Goal: Check status: Check status

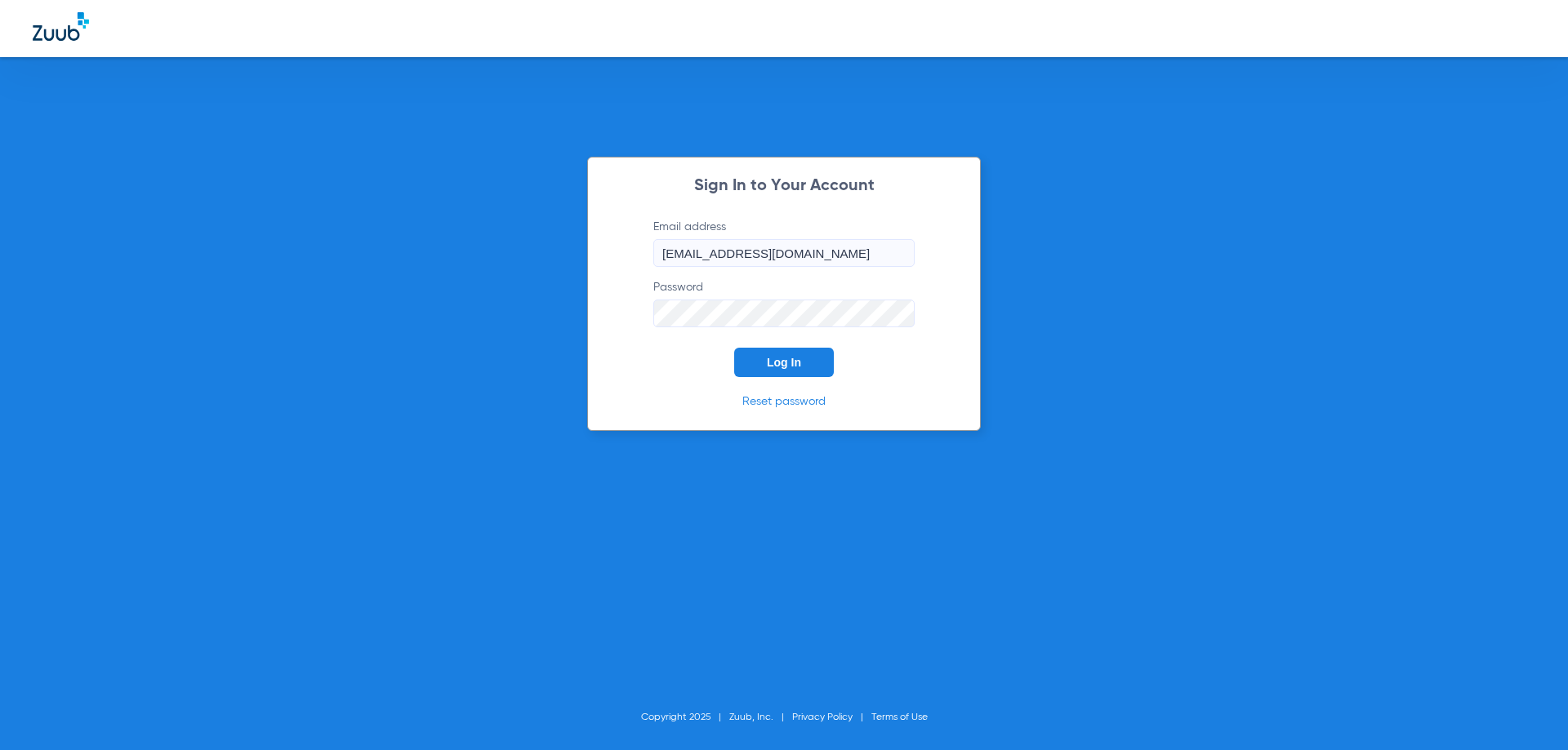
click at [751, 363] on button "Log In" at bounding box center [784, 362] width 99 height 30
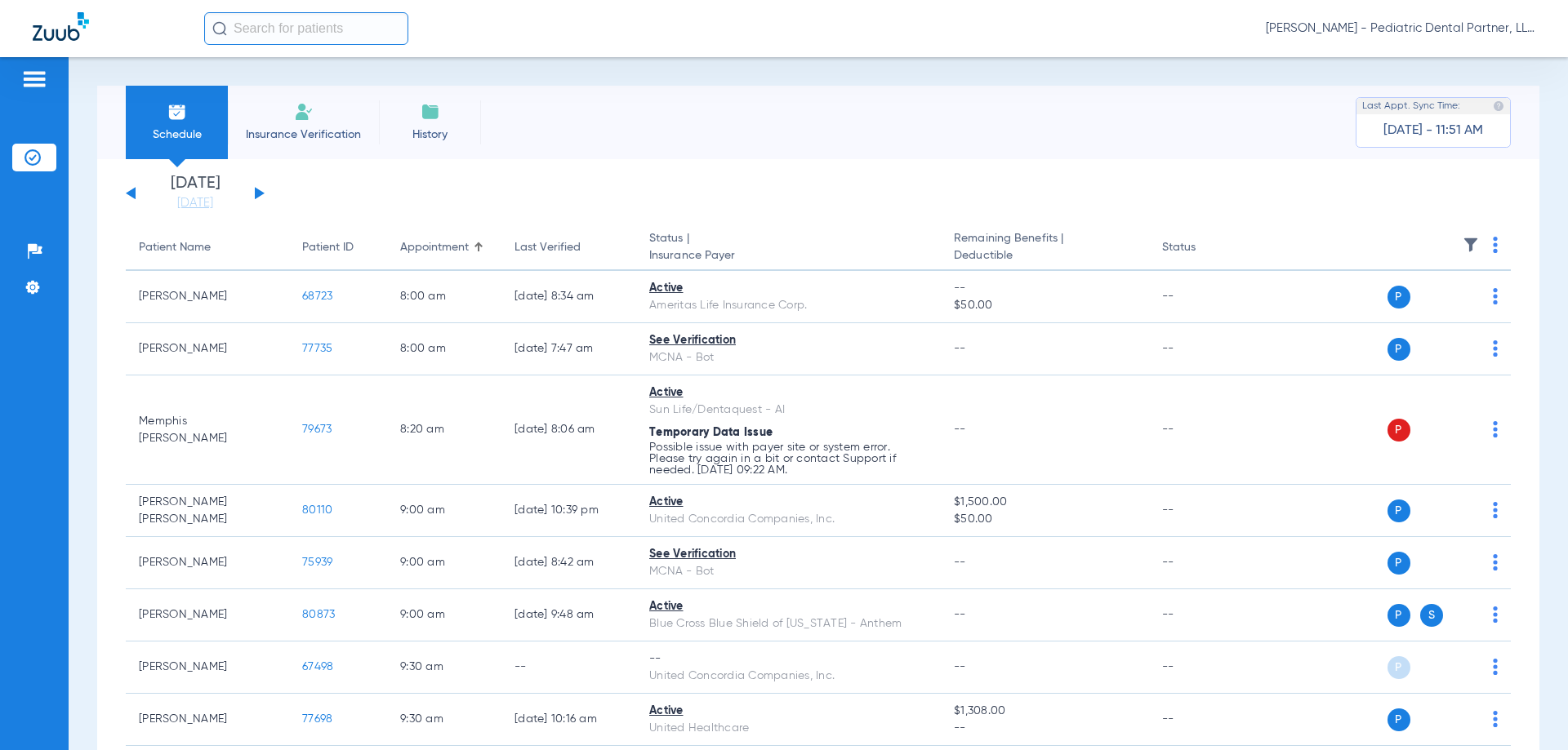
click at [261, 192] on button at bounding box center [259, 193] width 10 height 13
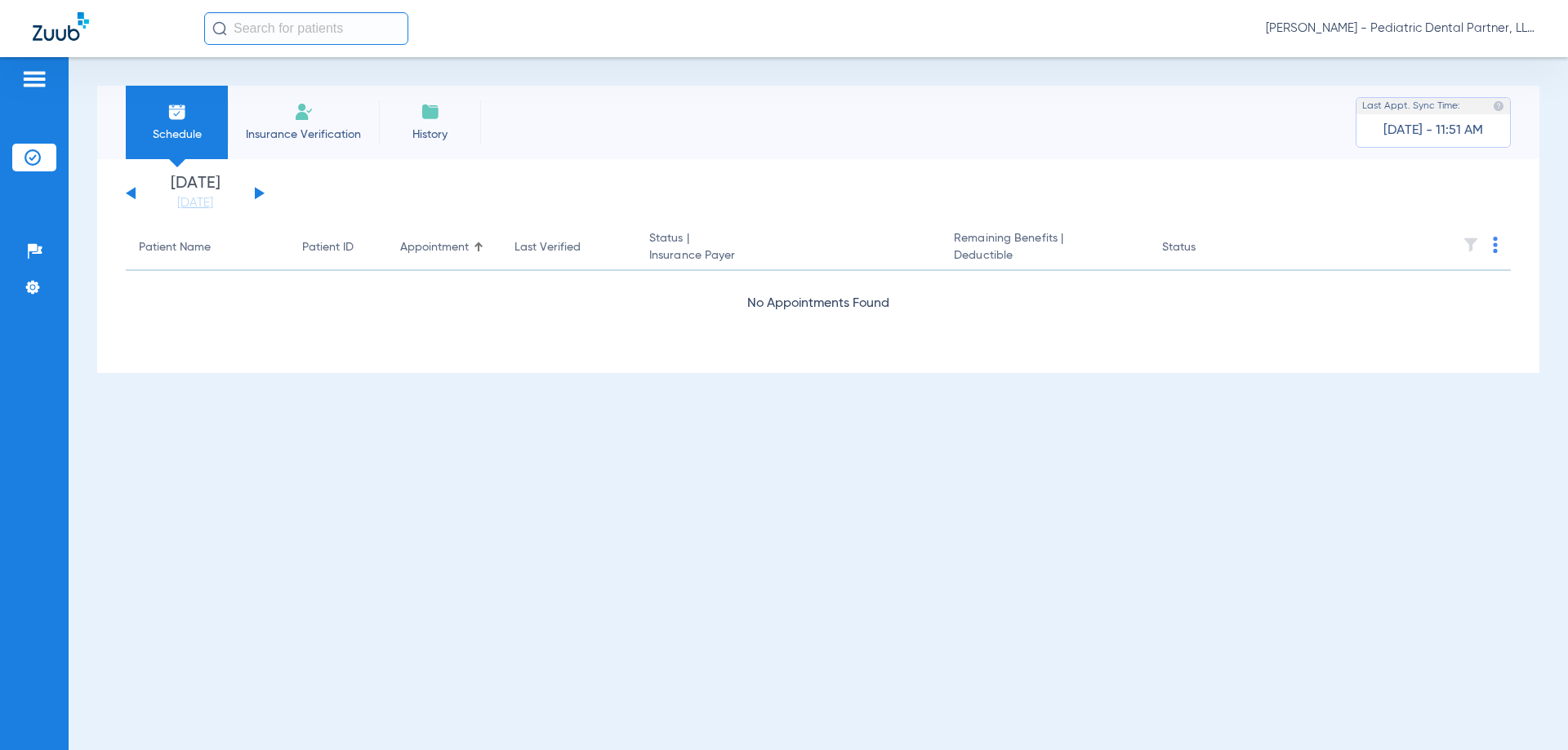
click at [261, 192] on button at bounding box center [259, 193] width 10 height 13
click at [261, 192] on button at bounding box center [259, 193] width 10 height 13
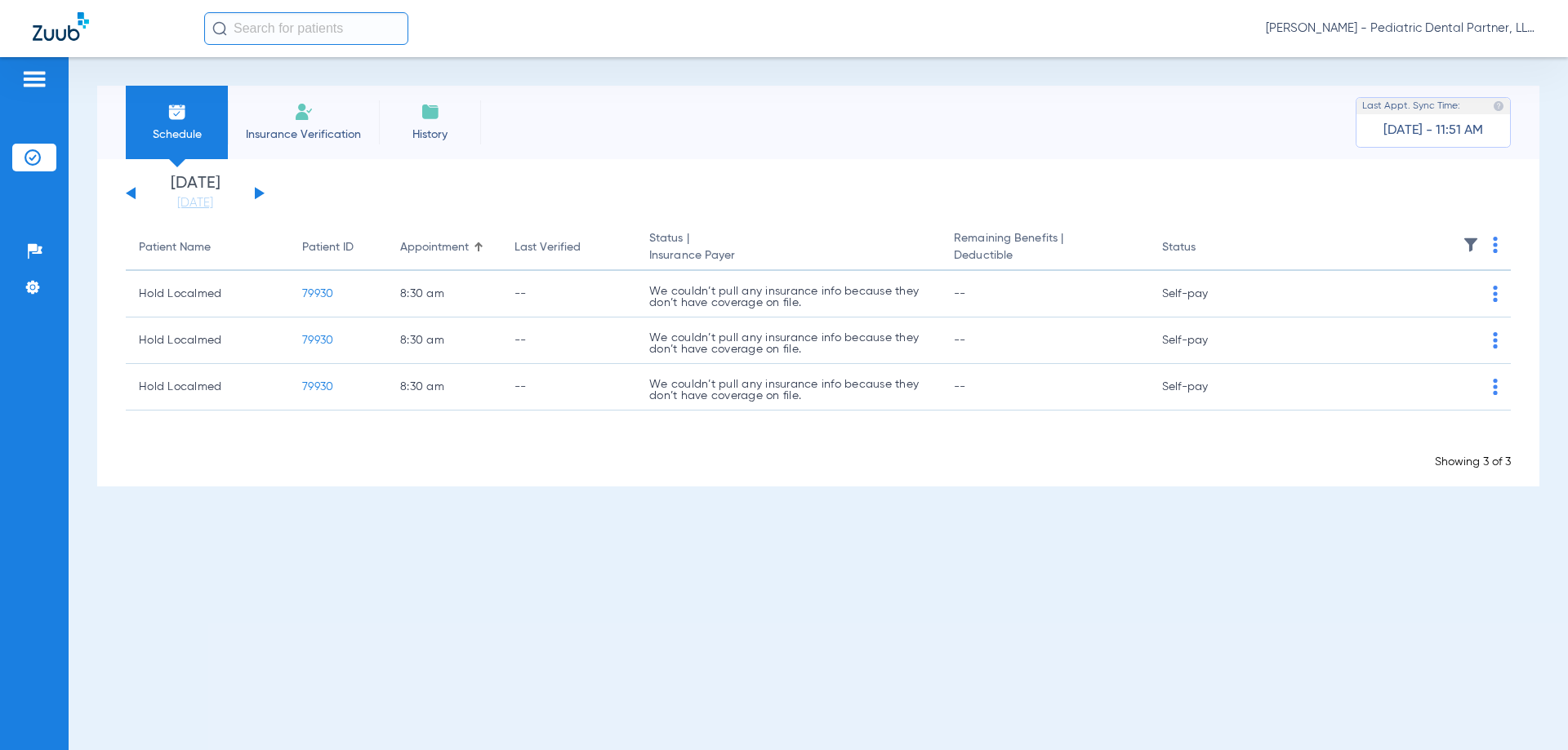
click at [132, 192] on button at bounding box center [130, 193] width 10 height 13
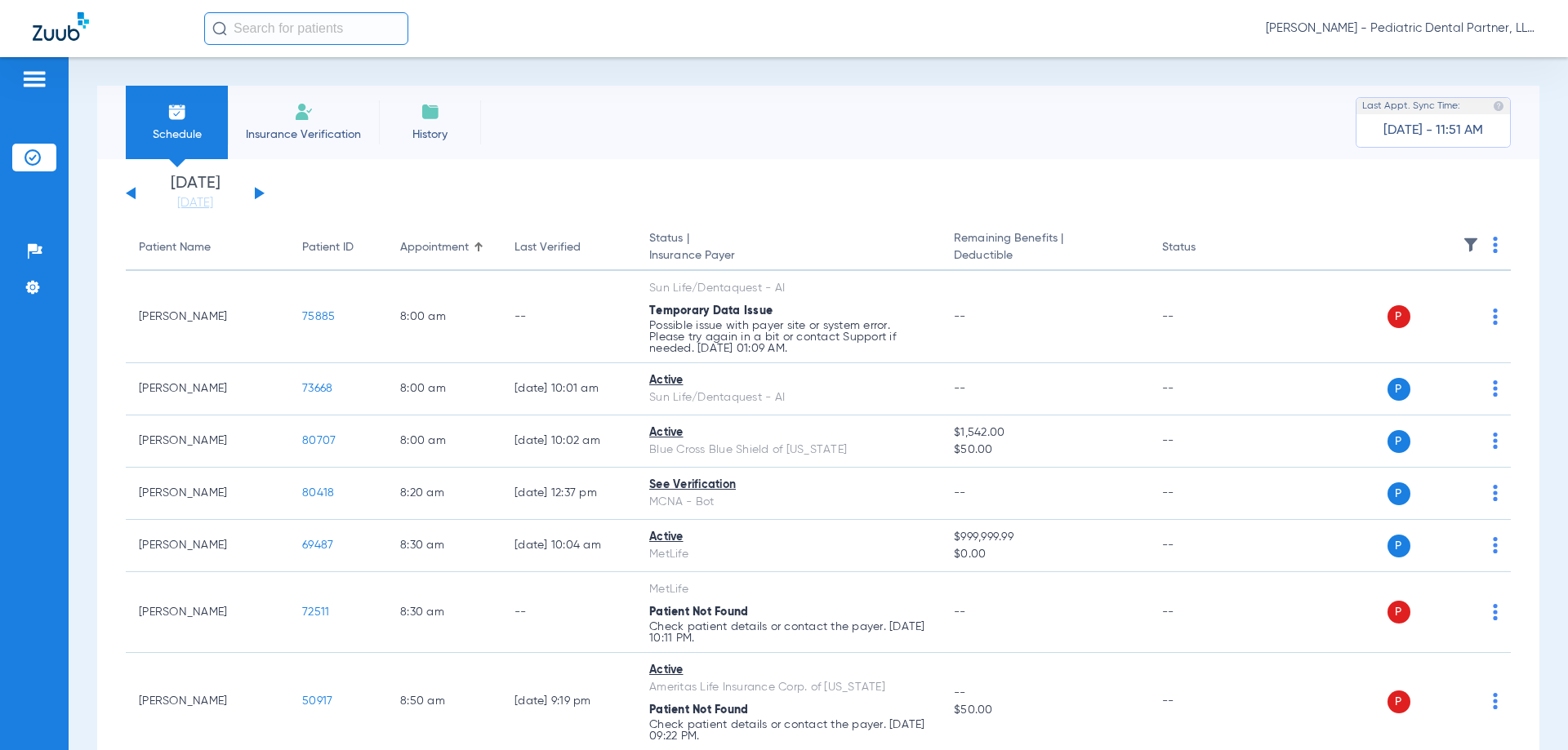
click at [257, 192] on button at bounding box center [259, 193] width 10 height 13
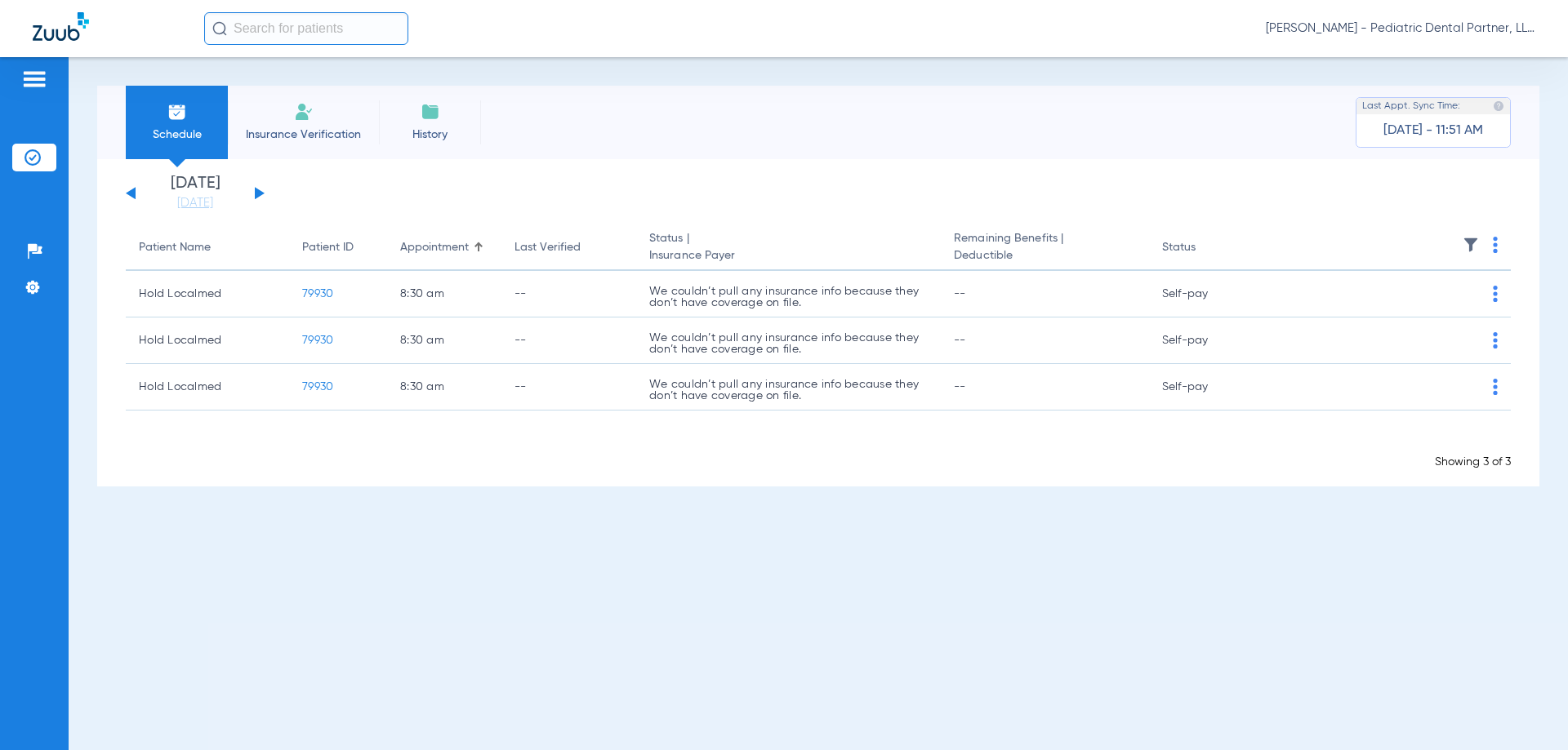
click at [255, 193] on button at bounding box center [259, 193] width 10 height 13
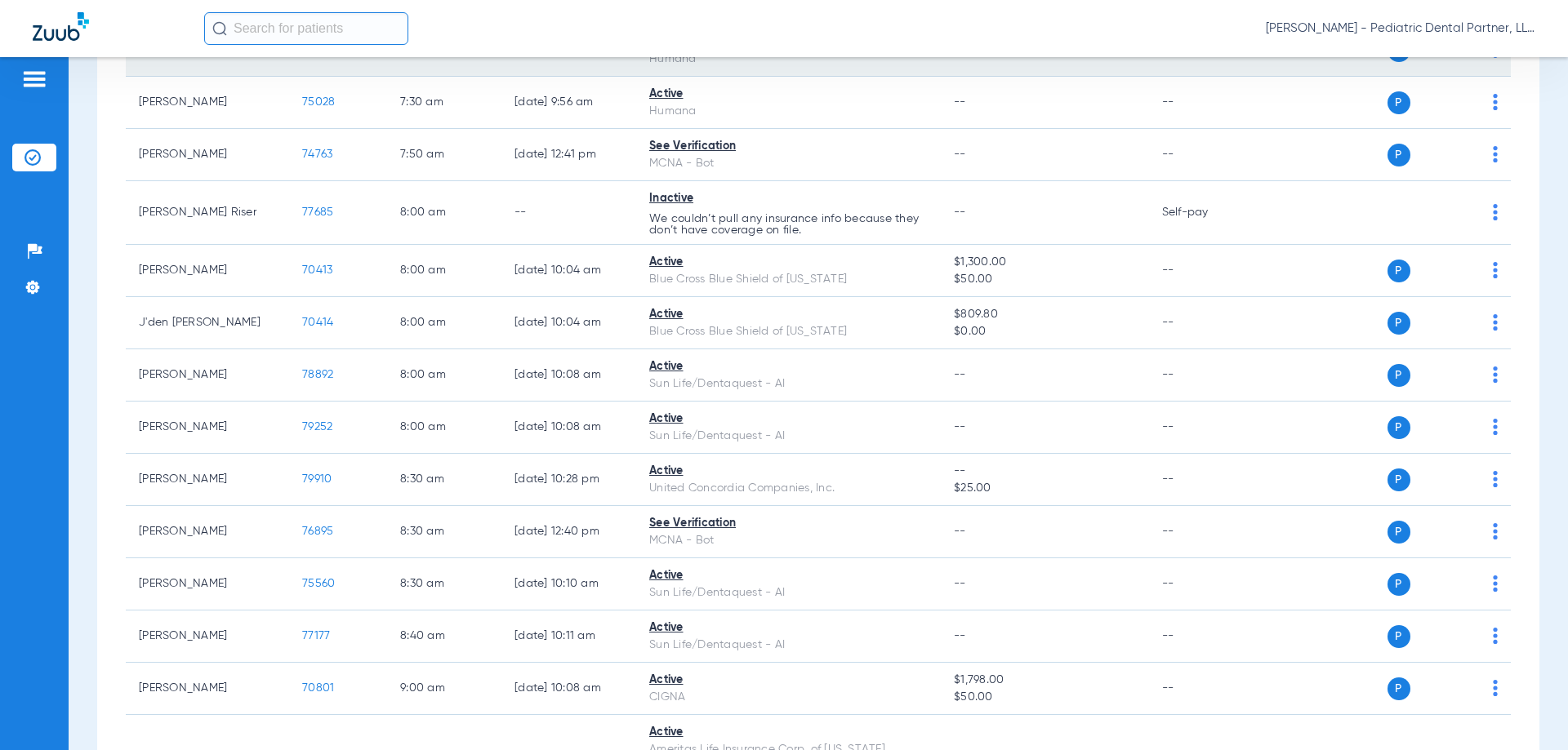
scroll to position [735, 0]
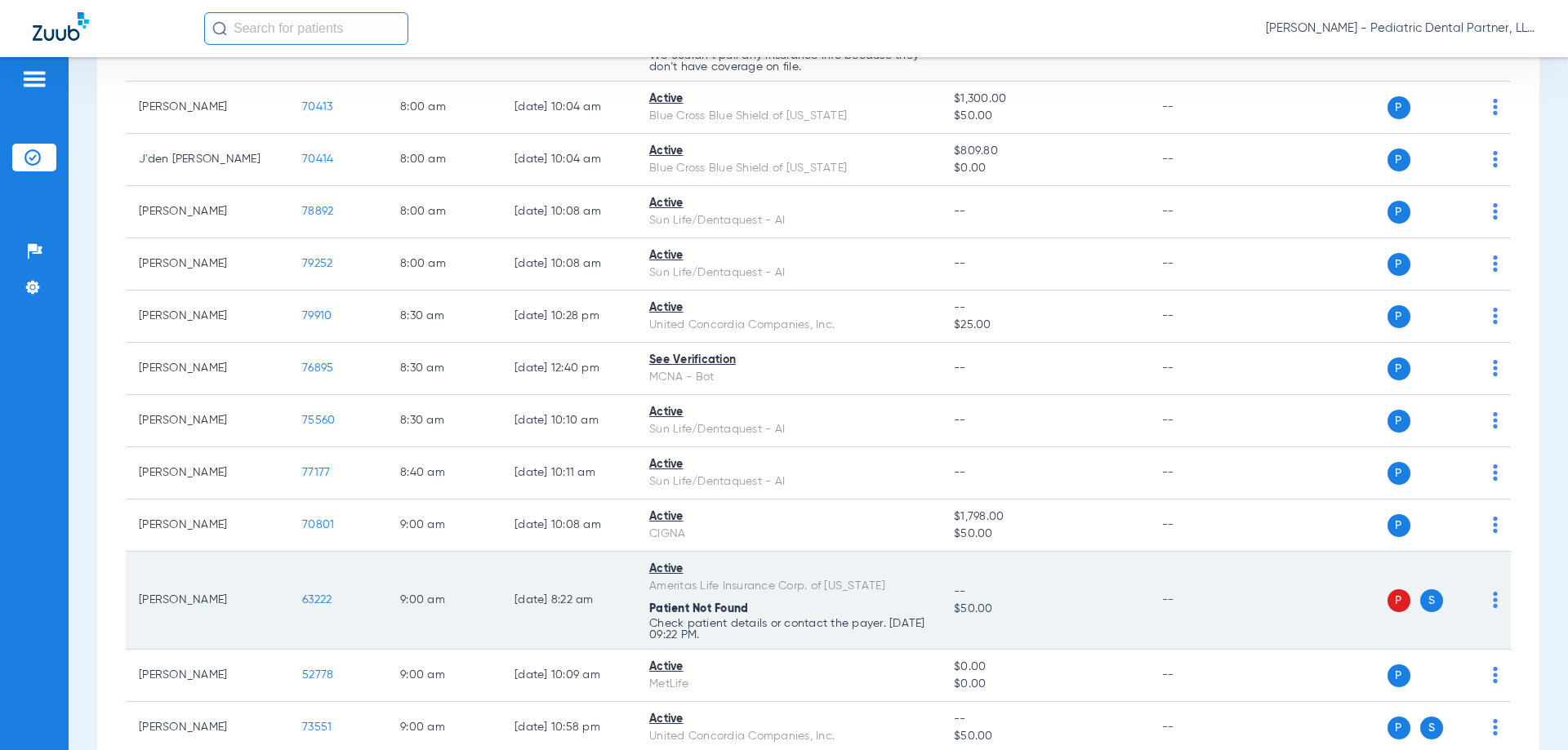
click at [323, 598] on span "63222" at bounding box center [316, 600] width 30 height 12
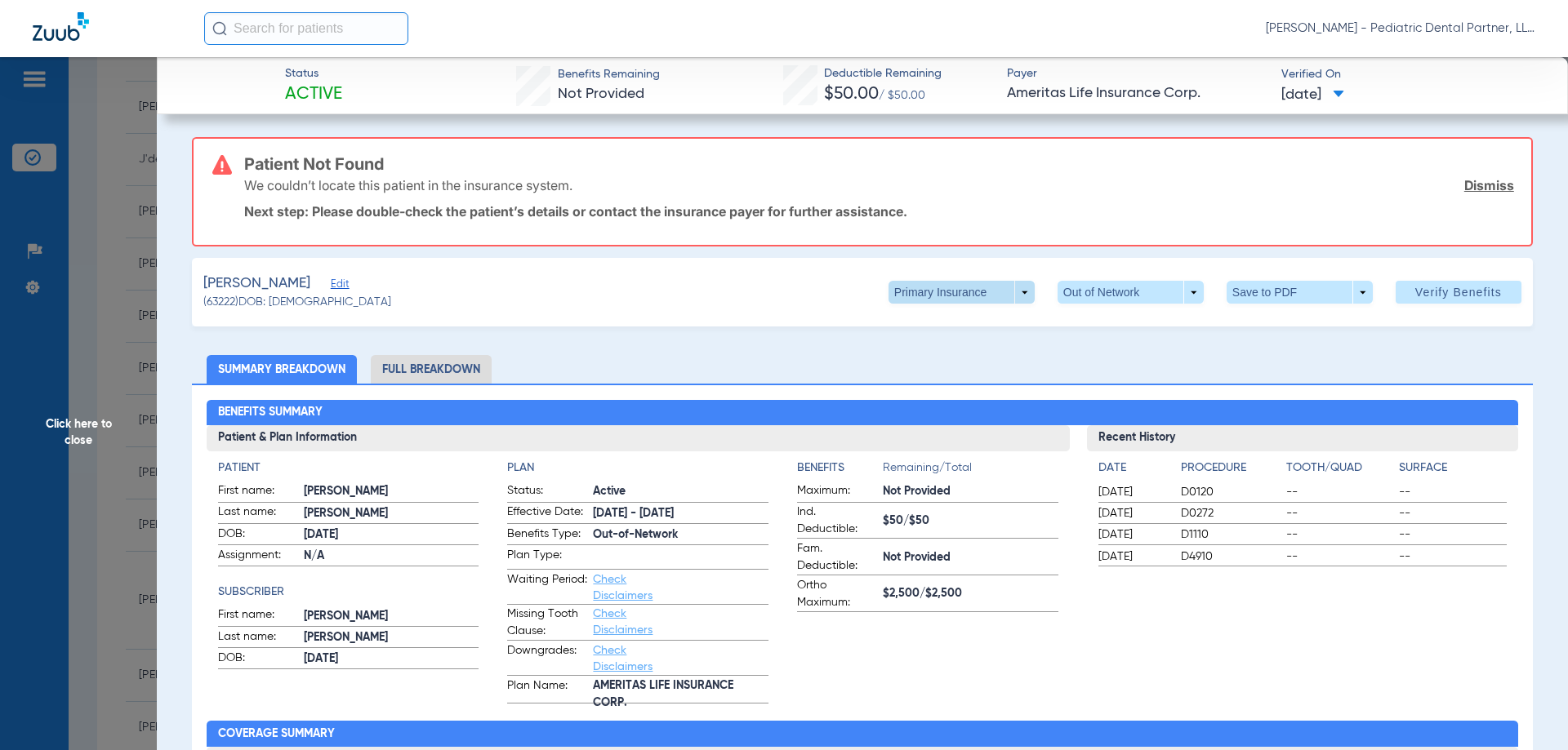
click at [1015, 290] on span at bounding box center [961, 293] width 146 height 23
click at [984, 353] on span "Secondary Insurance" at bounding box center [944, 357] width 107 height 12
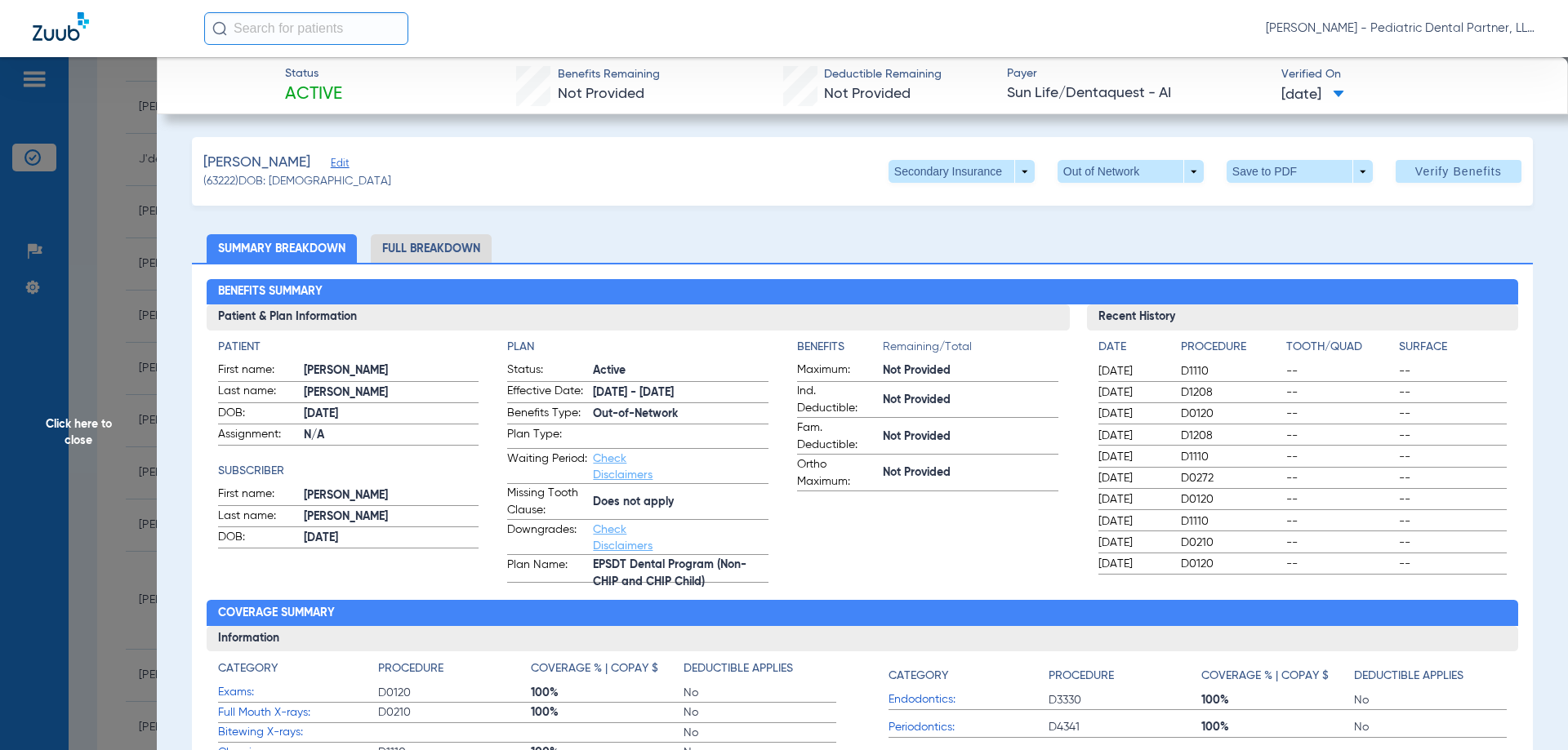
click at [79, 439] on span "Click here to close" at bounding box center [78, 432] width 157 height 750
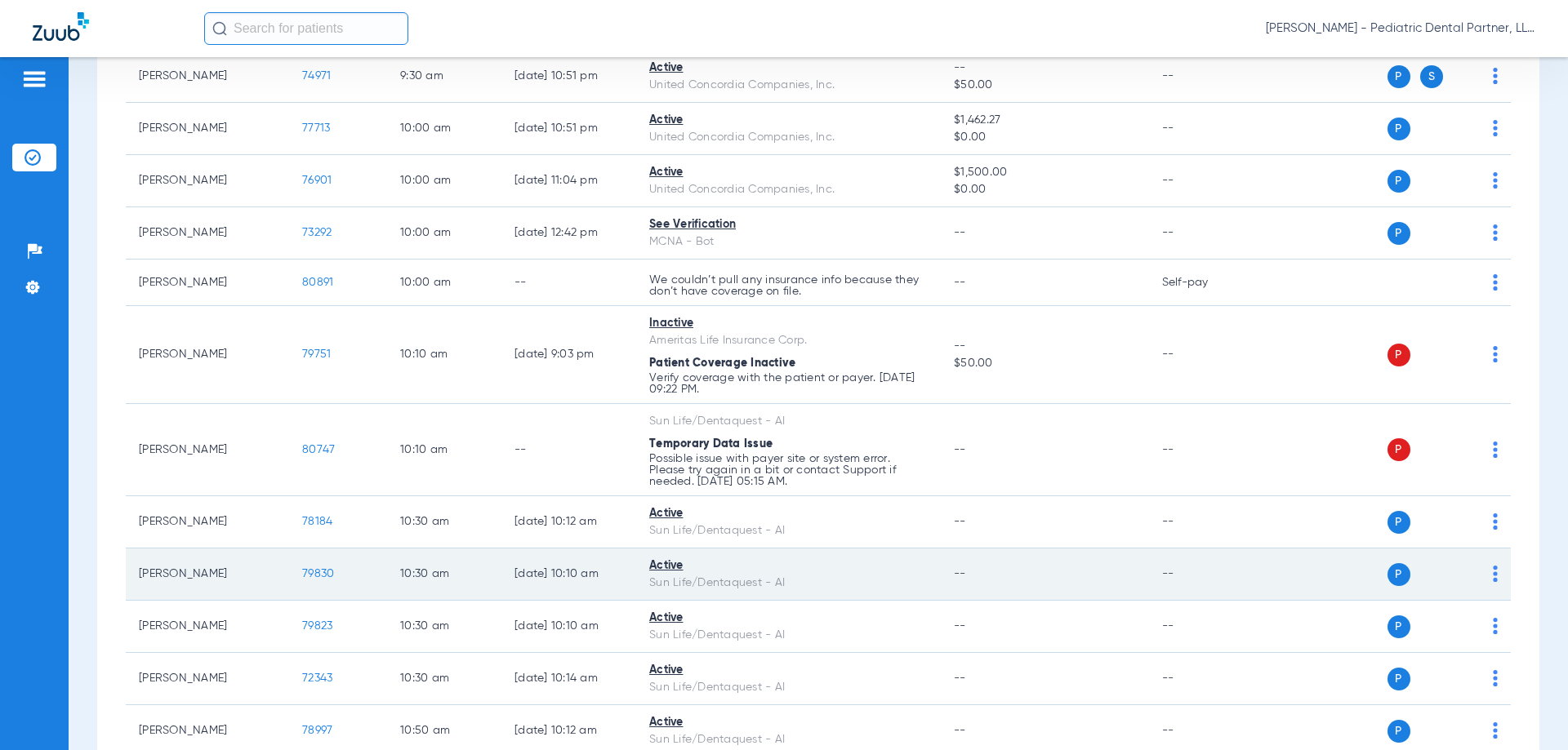
scroll to position [1632, 0]
